Goal: Information Seeking & Learning: Learn about a topic

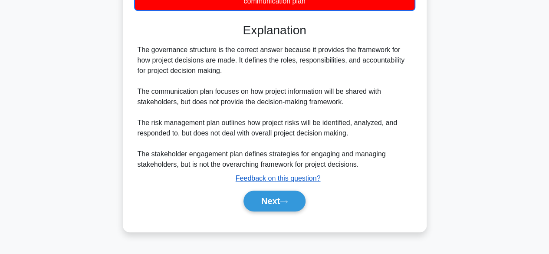
scroll to position [215, 0]
click at [254, 201] on button "Next" at bounding box center [275, 201] width 62 height 21
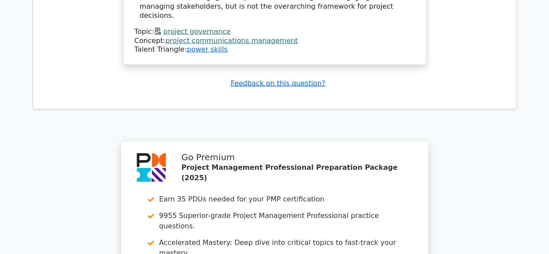
scroll to position [1042, 0]
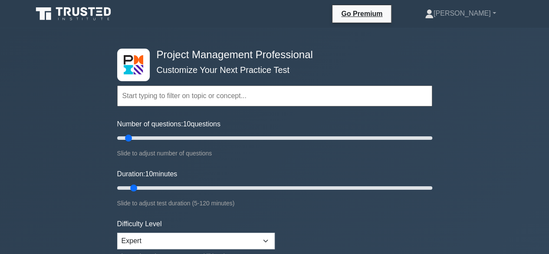
click at [184, 97] on input "text" at bounding box center [274, 96] width 315 height 21
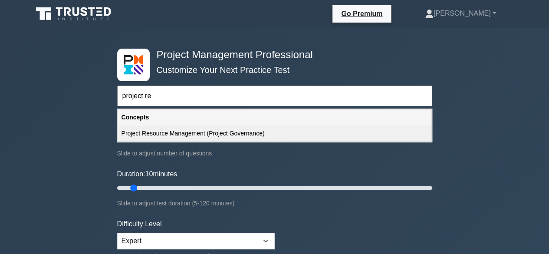
click at [212, 131] on div "Project Resource Management (Project Governance)" at bounding box center [275, 133] width 314 height 16
type input "Project Resource Management (Project Governance)"
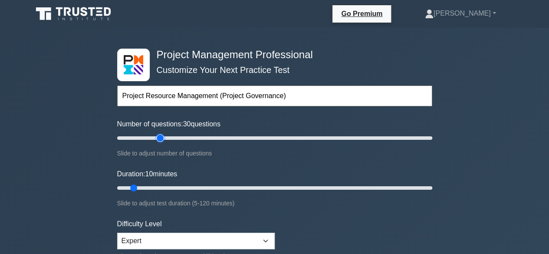
type input "30"
click at [160, 135] on input "Number of questions: 30 questions" at bounding box center [274, 138] width 315 height 10
click at [157, 184] on input "Duration: 20 minutes" at bounding box center [274, 188] width 315 height 10
click at [167, 185] on input "Duration: 20 minutes" at bounding box center [274, 188] width 315 height 10
type input "25"
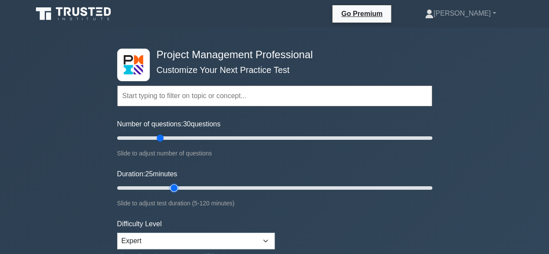
click at [170, 184] on input "Duration: 25 minutes" at bounding box center [274, 188] width 315 height 10
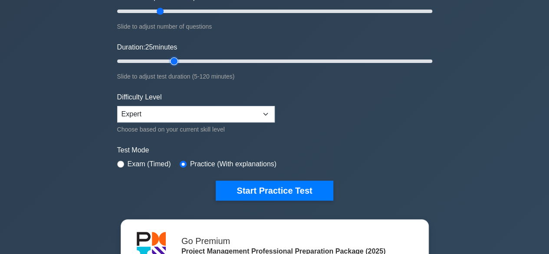
scroll to position [130, 0]
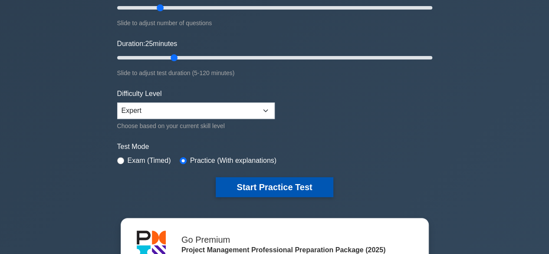
click at [290, 181] on button "Start Practice Test" at bounding box center [274, 187] width 117 height 20
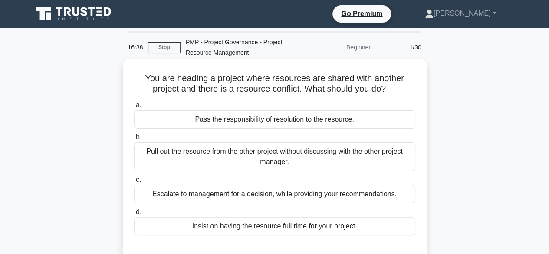
scroll to position [8, 0]
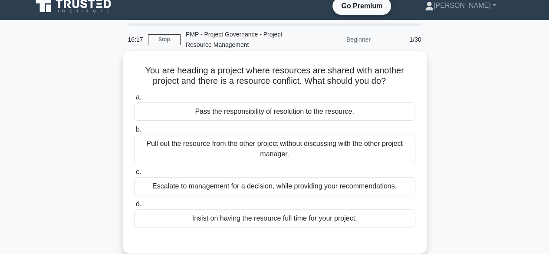
click at [211, 183] on div "Escalate to management for a decision, while providing your recommendations." at bounding box center [274, 186] width 281 height 18
click at [134, 175] on input "c. Escalate to management for a decision, while providing your recommendations." at bounding box center [134, 172] width 0 height 6
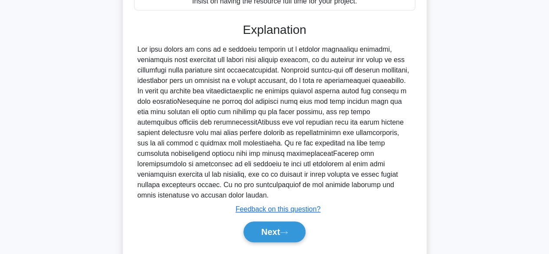
scroll to position [225, 0]
click at [267, 228] on button "Next" at bounding box center [275, 231] width 62 height 21
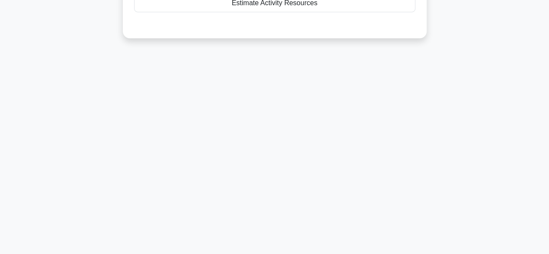
scroll to position [0, 0]
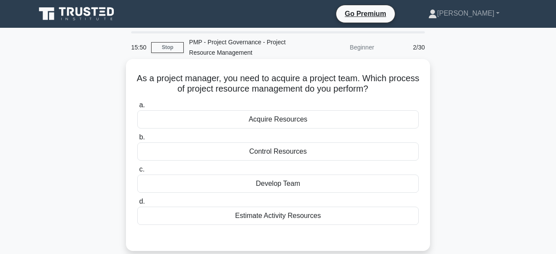
click at [292, 117] on div "Acquire Resources" at bounding box center [277, 119] width 281 height 18
click at [137, 108] on input "a. Acquire Resources" at bounding box center [137, 105] width 0 height 6
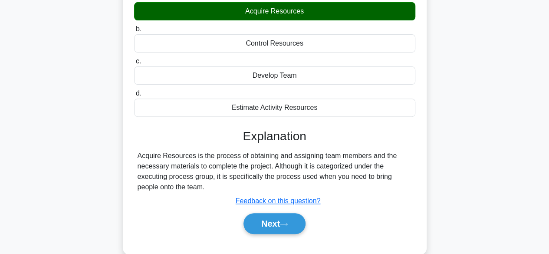
scroll to position [109, 0]
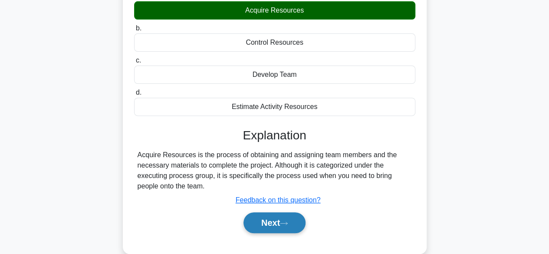
click at [275, 221] on button "Next" at bounding box center [275, 222] width 62 height 21
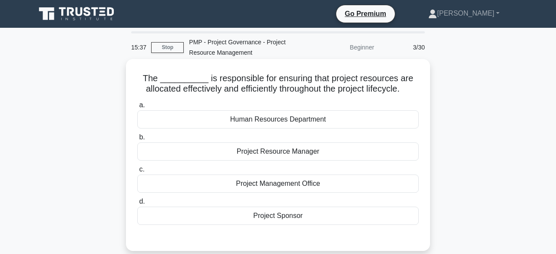
click at [301, 115] on div "Human Resources Department" at bounding box center [277, 119] width 281 height 18
click at [137, 108] on input "a. Human Resources Department" at bounding box center [137, 105] width 0 height 6
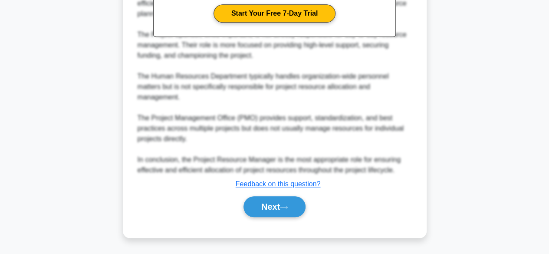
scroll to position [369, 0]
click at [267, 217] on button "Next" at bounding box center [275, 206] width 62 height 21
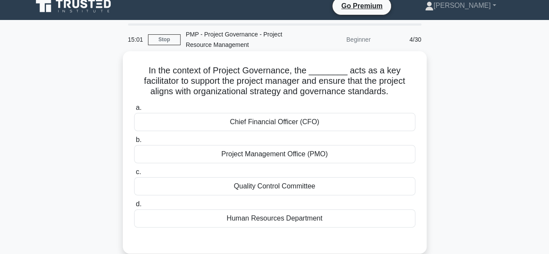
drag, startPoint x: 272, startPoint y: 212, endPoint x: 251, endPoint y: 217, distance: 21.8
click at [251, 217] on div "Human Resources Department" at bounding box center [274, 218] width 281 height 18
click at [281, 217] on div "Human Resources Department" at bounding box center [274, 218] width 281 height 18
click at [134, 207] on input "d. Human Resources Department" at bounding box center [134, 204] width 0 height 6
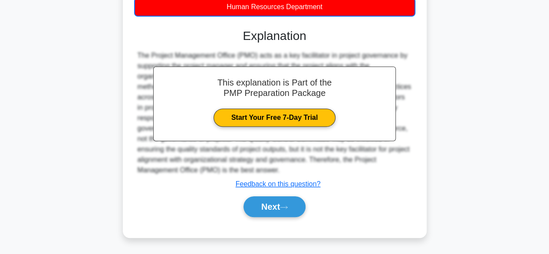
scroll to position [275, 0]
click at [274, 217] on button "Next" at bounding box center [275, 206] width 62 height 21
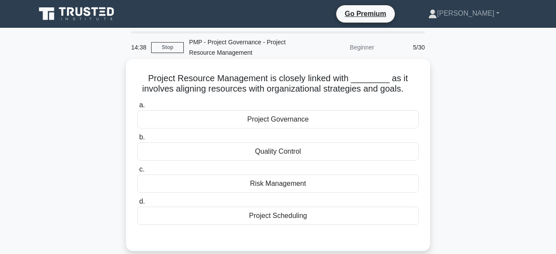
click at [297, 116] on div "Project Governance" at bounding box center [277, 119] width 281 height 18
click at [137, 108] on input "a. Project Governance" at bounding box center [137, 105] width 0 height 6
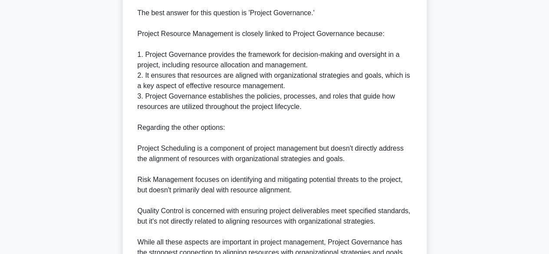
scroll to position [304, 0]
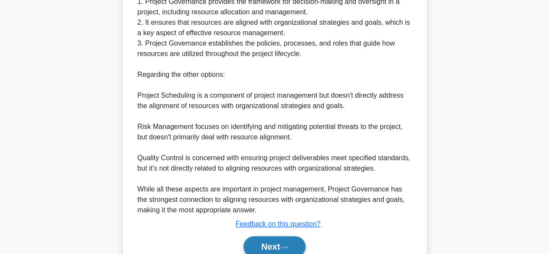
click at [278, 238] on button "Next" at bounding box center [275, 246] width 62 height 21
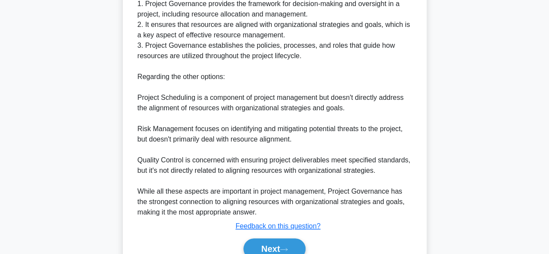
scroll to position [8, 0]
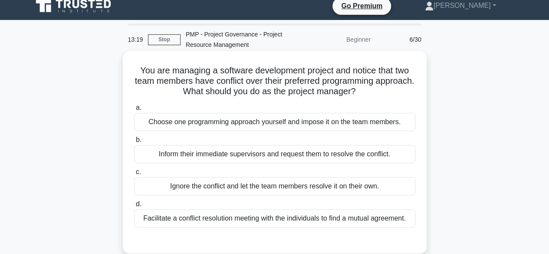
click at [326, 154] on div "Inform their immediate supervisors and request them to resolve the conflict." at bounding box center [274, 154] width 281 height 18
click at [134, 143] on input "b. Inform their immediate supervisors and request them to resolve the conflict." at bounding box center [134, 140] width 0 height 6
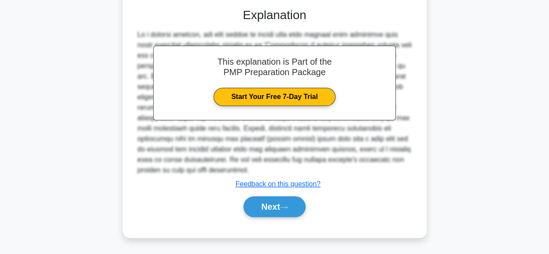
scroll to position [307, 0]
click at [273, 217] on button "Next" at bounding box center [275, 206] width 62 height 21
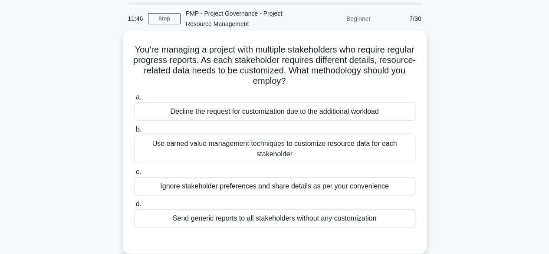
click at [215, 146] on div "Use earned value management techniques to customize resource data for each stak…" at bounding box center [274, 149] width 281 height 29
click at [134, 132] on input "b. Use earned value management techniques to customize resource data for each s…" at bounding box center [134, 130] width 0 height 6
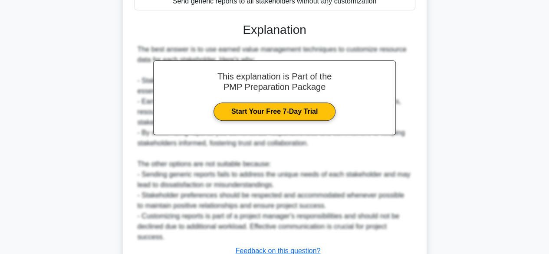
scroll to position [369, 0]
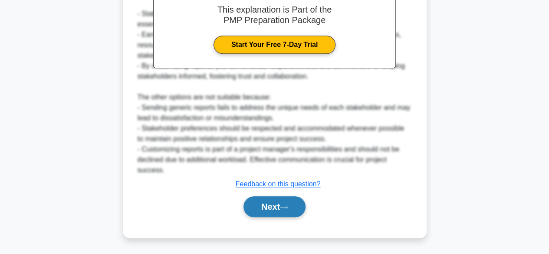
click at [278, 217] on button "Next" at bounding box center [275, 206] width 62 height 21
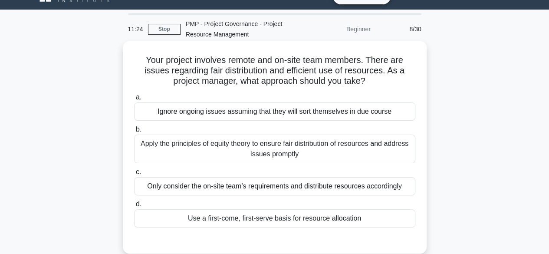
click at [227, 151] on div "Apply the principles of equity theory to ensure fair distribution of resources …" at bounding box center [274, 149] width 281 height 29
click at [134, 132] on input "b. Apply the principles of equity theory to ensure fair distribution of resourc…" at bounding box center [134, 130] width 0 height 6
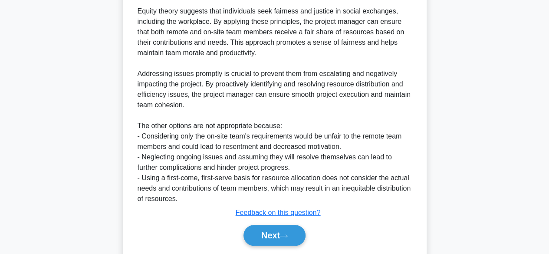
scroll to position [317, 0]
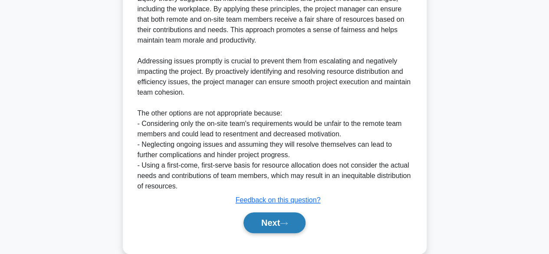
click at [278, 213] on button "Next" at bounding box center [275, 222] width 62 height 21
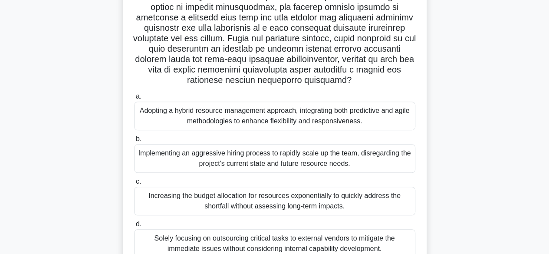
scroll to position [194, 0]
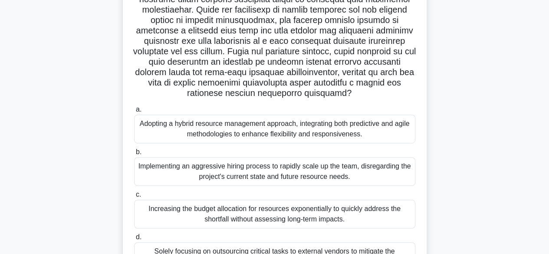
click at [238, 125] on div "Adopting a hybrid resource management approach, integrating both predictive and…" at bounding box center [274, 129] width 281 height 29
click at [134, 112] on input "a. Adopting a hybrid resource management approach, integrating both predictive …" at bounding box center [134, 110] width 0 height 6
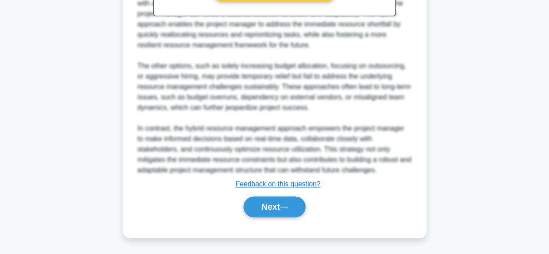
scroll to position [630, 0]
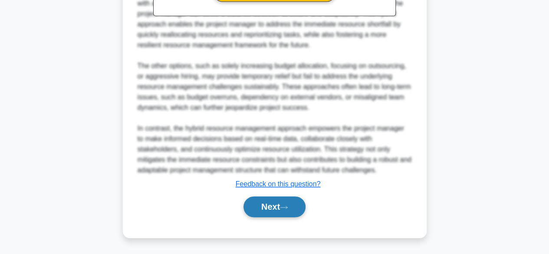
click at [265, 212] on button "Next" at bounding box center [275, 206] width 62 height 21
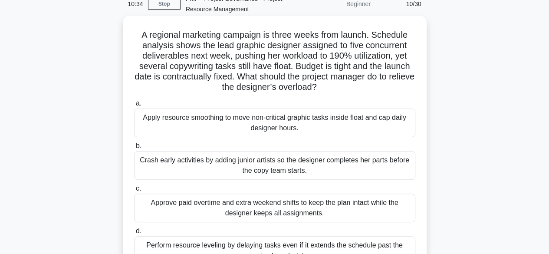
scroll to position [81, 0]
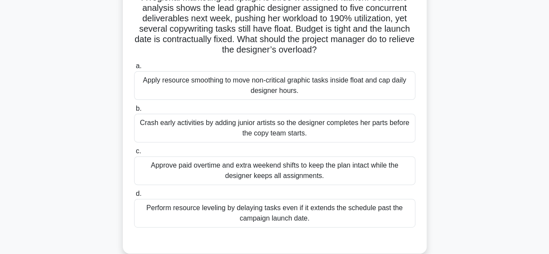
click at [260, 90] on div "Apply resource smoothing to move non-critical graphic tasks inside float and ca…" at bounding box center [274, 85] width 281 height 29
click at [134, 69] on input "a. Apply resource smoothing to move non-critical graphic tasks inside float and…" at bounding box center [134, 66] width 0 height 6
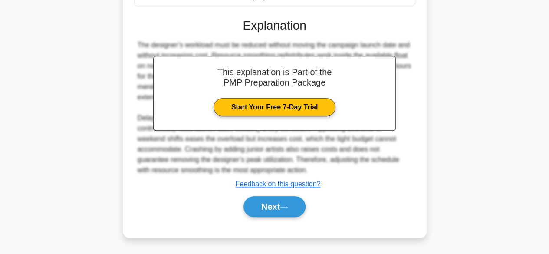
scroll to position [359, 0]
click at [276, 215] on button "Next" at bounding box center [275, 206] width 62 height 21
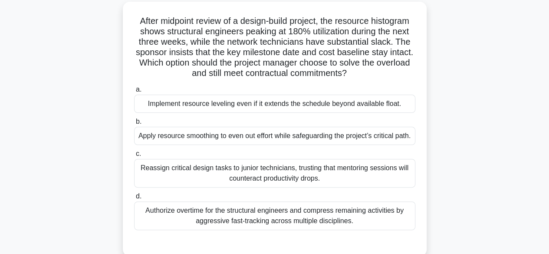
scroll to position [70, 0]
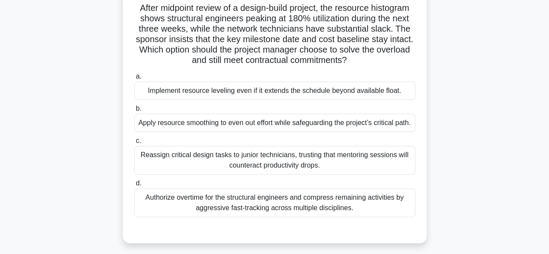
click at [216, 128] on div "Apply resource smoothing to even out effort while safeguarding the project’s cr…" at bounding box center [274, 123] width 281 height 18
click at [134, 112] on input "b. Apply resource smoothing to even out effort while safeguarding the project’s…" at bounding box center [134, 109] width 0 height 6
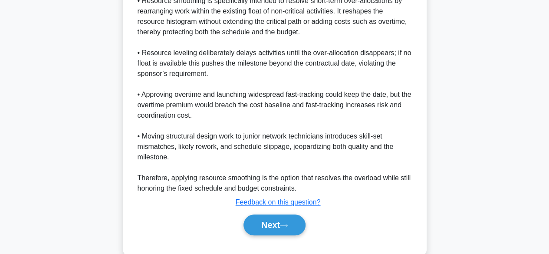
scroll to position [370, 0]
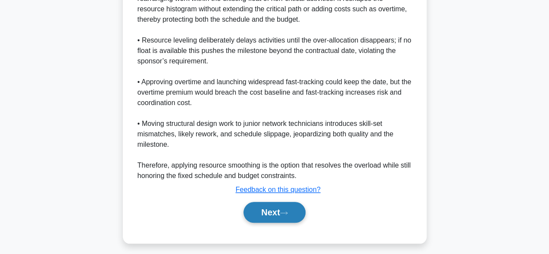
click at [261, 212] on button "Next" at bounding box center [275, 212] width 62 height 21
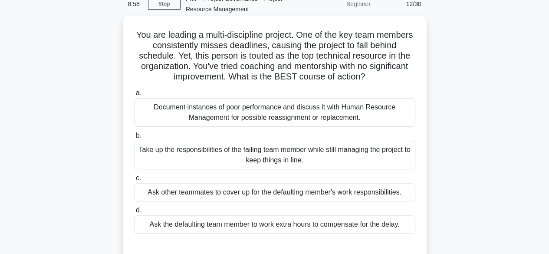
scroll to position [50, 0]
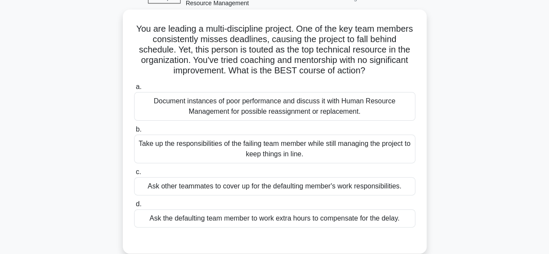
click at [217, 147] on div "Take up the responsibilities of the failing team member while still managing th…" at bounding box center [274, 149] width 281 height 29
click at [134, 132] on input "b. Take up the responsibilities of the failing team member while still managing…" at bounding box center [134, 130] width 0 height 6
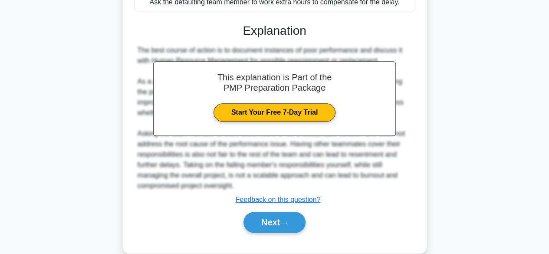
scroll to position [338, 0]
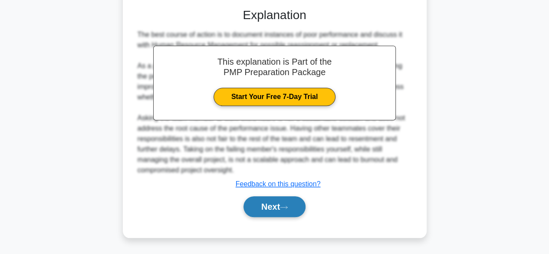
click at [261, 212] on button "Next" at bounding box center [275, 206] width 62 height 21
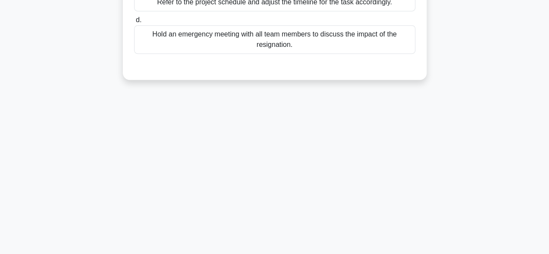
scroll to position [39, 0]
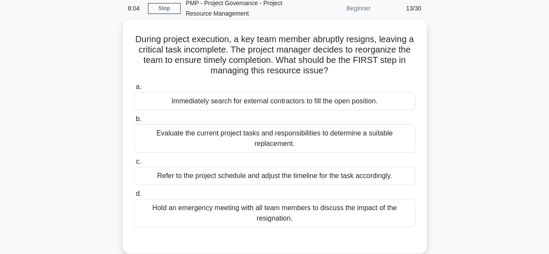
click at [226, 129] on div "Evaluate the current project tasks and responsibilities to determine a suitable…" at bounding box center [274, 138] width 281 height 29
click at [134, 122] on input "b. Evaluate the current project tasks and responsibilities to determine a suita…" at bounding box center [134, 119] width 0 height 6
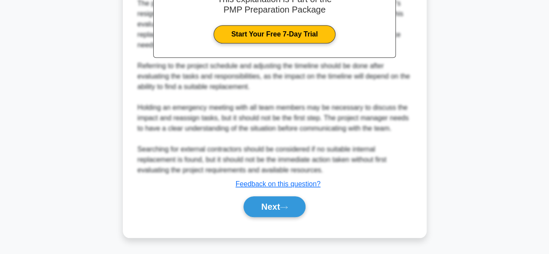
scroll to position [386, 0]
click at [288, 210] on icon at bounding box center [284, 207] width 8 height 5
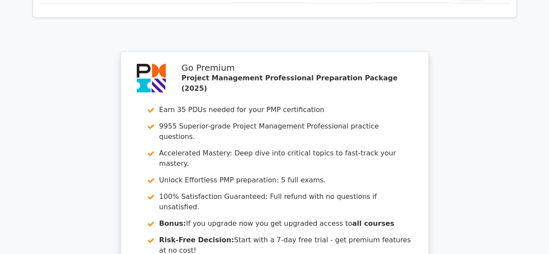
scroll to position [1476, 0]
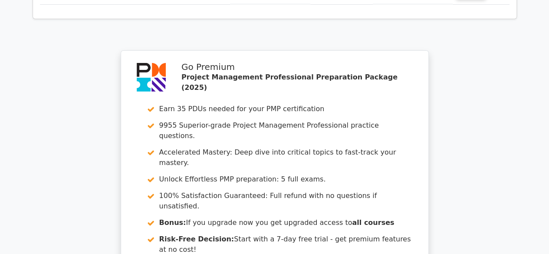
drag, startPoint x: 234, startPoint y: 227, endPoint x: 227, endPoint y: 228, distance: 7.0
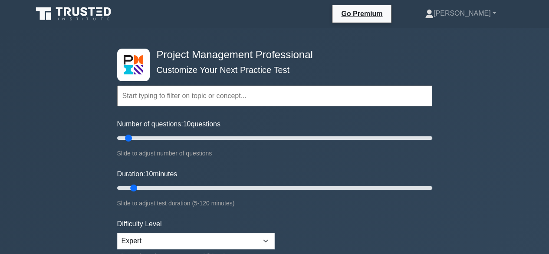
click at [173, 94] on input "text" at bounding box center [274, 96] width 315 height 21
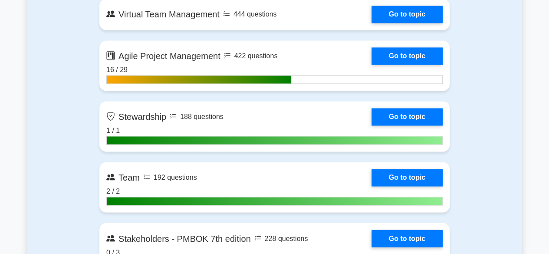
scroll to position [2258, 0]
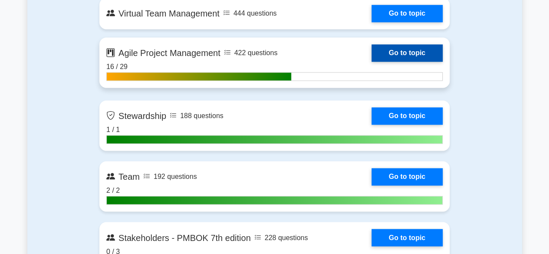
click at [405, 53] on link "Go to topic" at bounding box center [407, 52] width 71 height 17
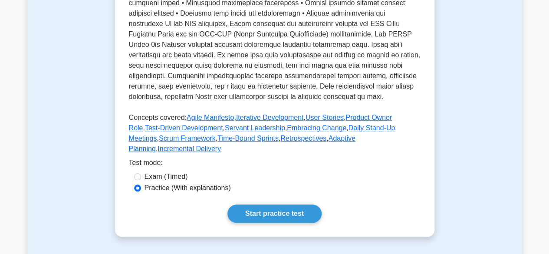
scroll to position [521, 0]
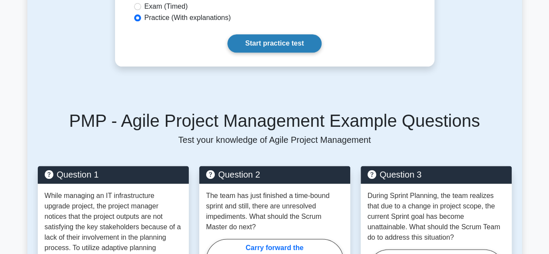
click at [291, 35] on link "Start practice test" at bounding box center [275, 43] width 94 height 18
